Goal: Task Accomplishment & Management: Use online tool/utility

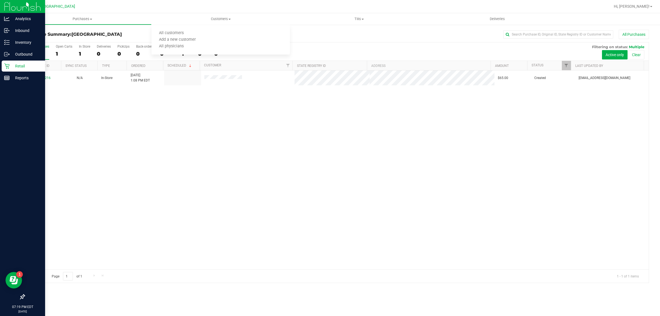
click at [29, 71] on div "Retail" at bounding box center [23, 66] width 43 height 11
click at [29, 76] on p "Reports" at bounding box center [26, 78] width 33 height 7
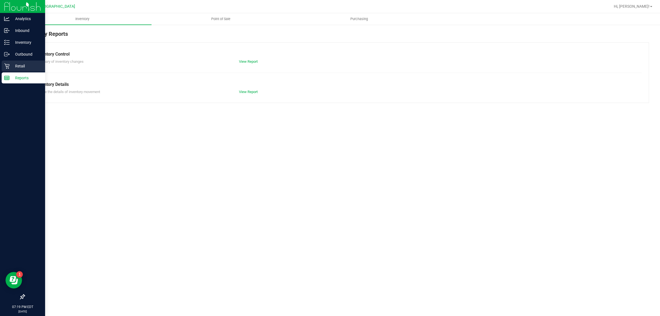
click at [26, 65] on p "Retail" at bounding box center [26, 66] width 33 height 7
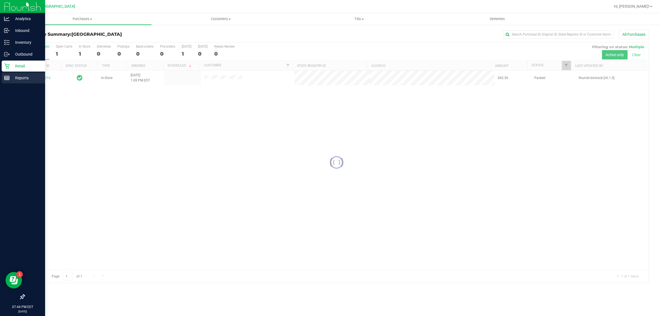
click at [19, 74] on div "Reports" at bounding box center [23, 77] width 43 height 11
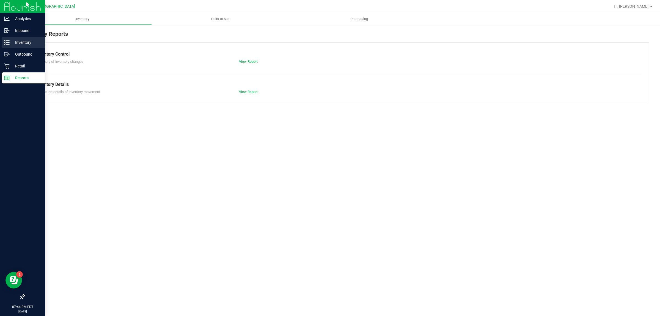
click at [32, 40] on p "Inventory" at bounding box center [26, 42] width 33 height 7
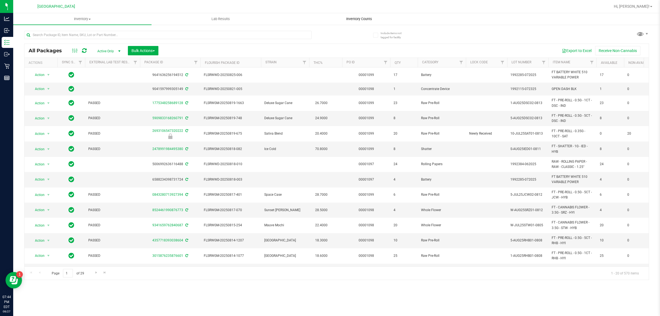
click at [357, 15] on uib-tab-heading "Inventory Counts" at bounding box center [359, 18] width 138 height 11
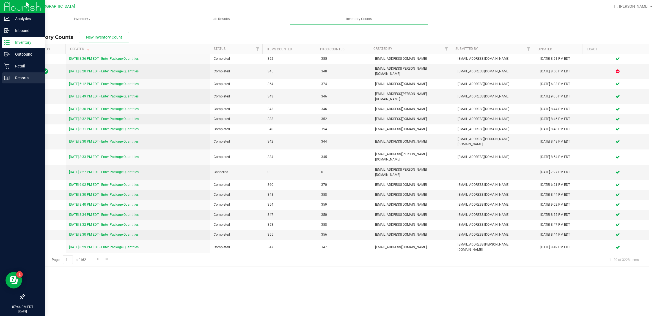
click at [24, 75] on p "Reports" at bounding box center [26, 78] width 33 height 7
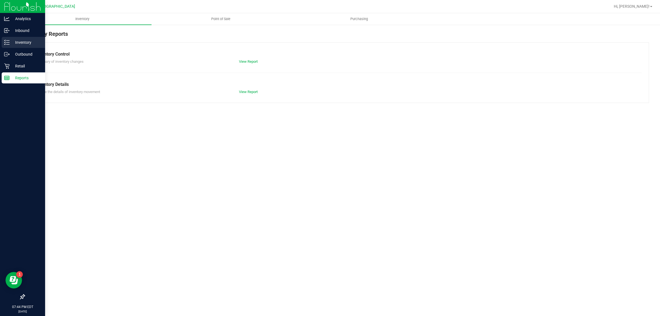
click at [26, 39] on p "Inventory" at bounding box center [26, 42] width 33 height 7
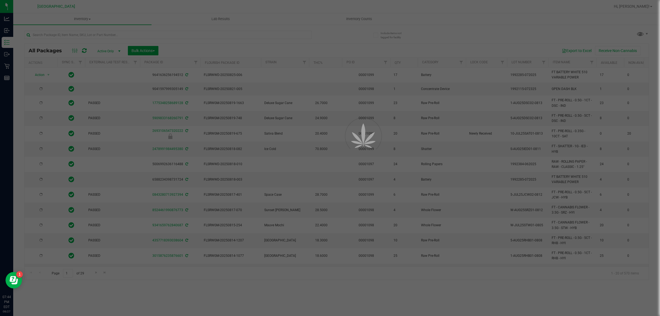
click at [84, 19] on div at bounding box center [330, 158] width 660 height 316
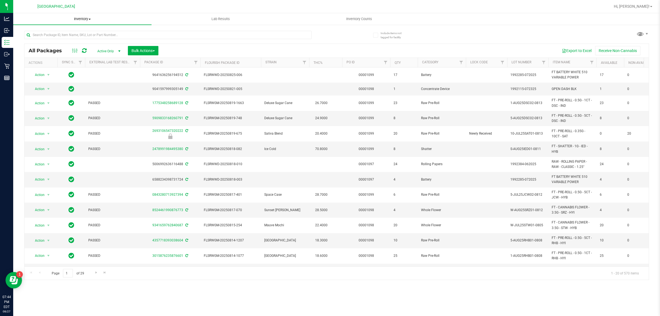
click at [85, 19] on span "Inventory" at bounding box center [82, 19] width 138 height 5
click at [49, 32] on span "All packages" at bounding box center [32, 33] width 38 height 5
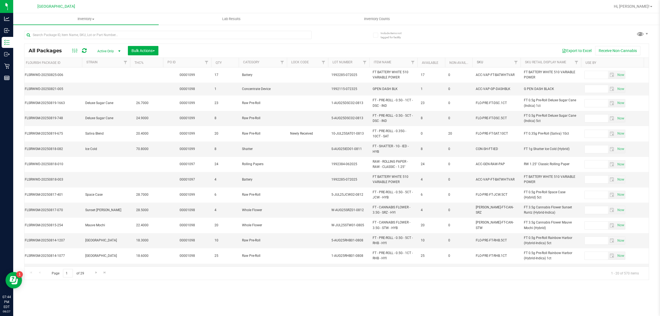
click at [483, 60] on link "SKU" at bounding box center [480, 62] width 6 height 4
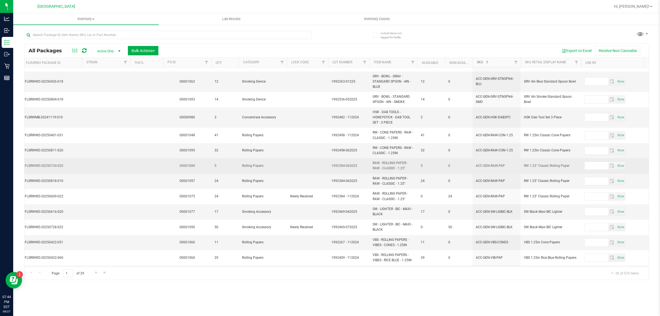
scroll to position [144, 179]
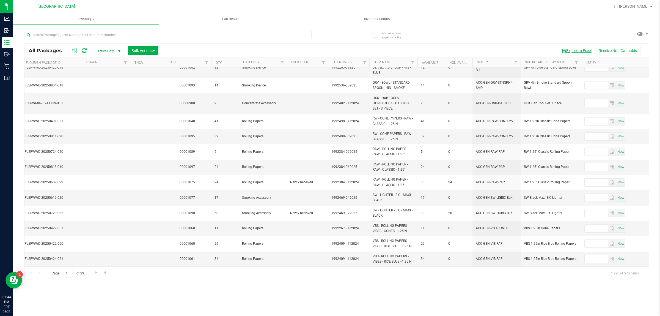
click at [583, 50] on button "Export to Excel" at bounding box center [577, 50] width 37 height 9
